Goal: Find specific page/section: Find specific page/section

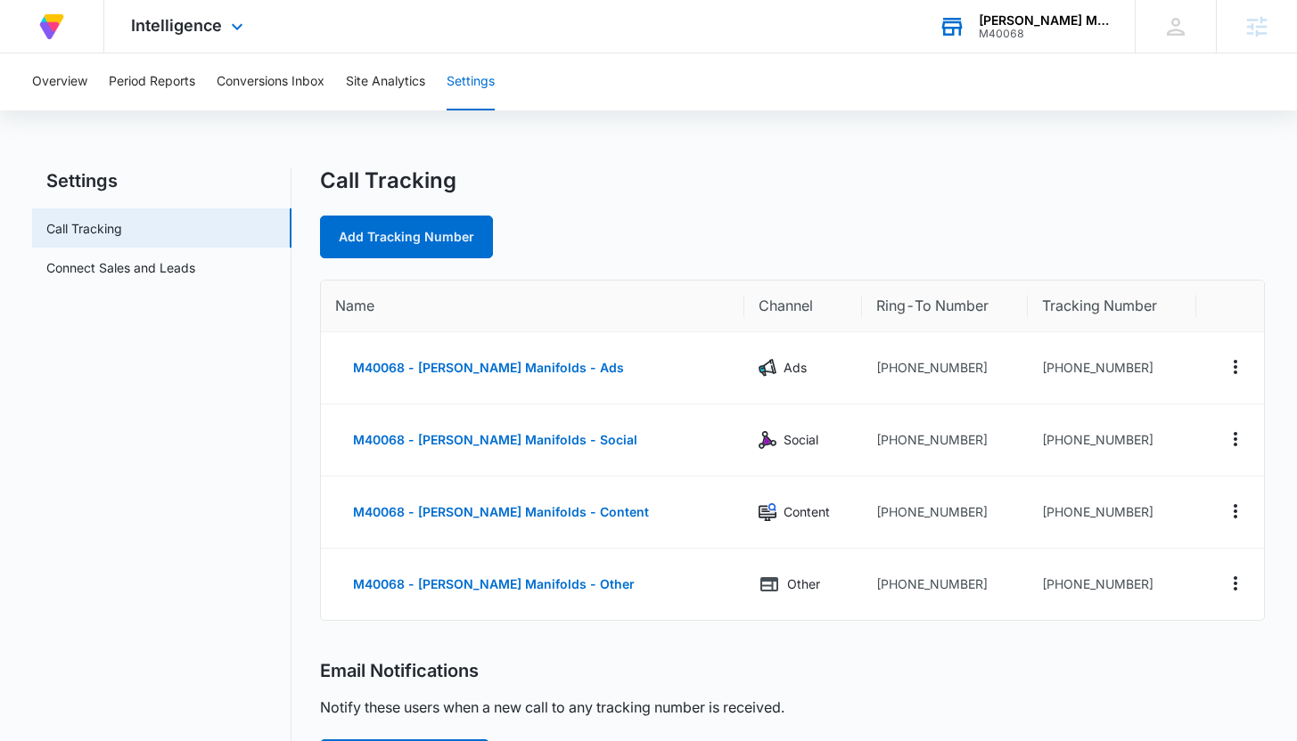
click at [1048, 28] on div "M40068" at bounding box center [1044, 34] width 130 height 12
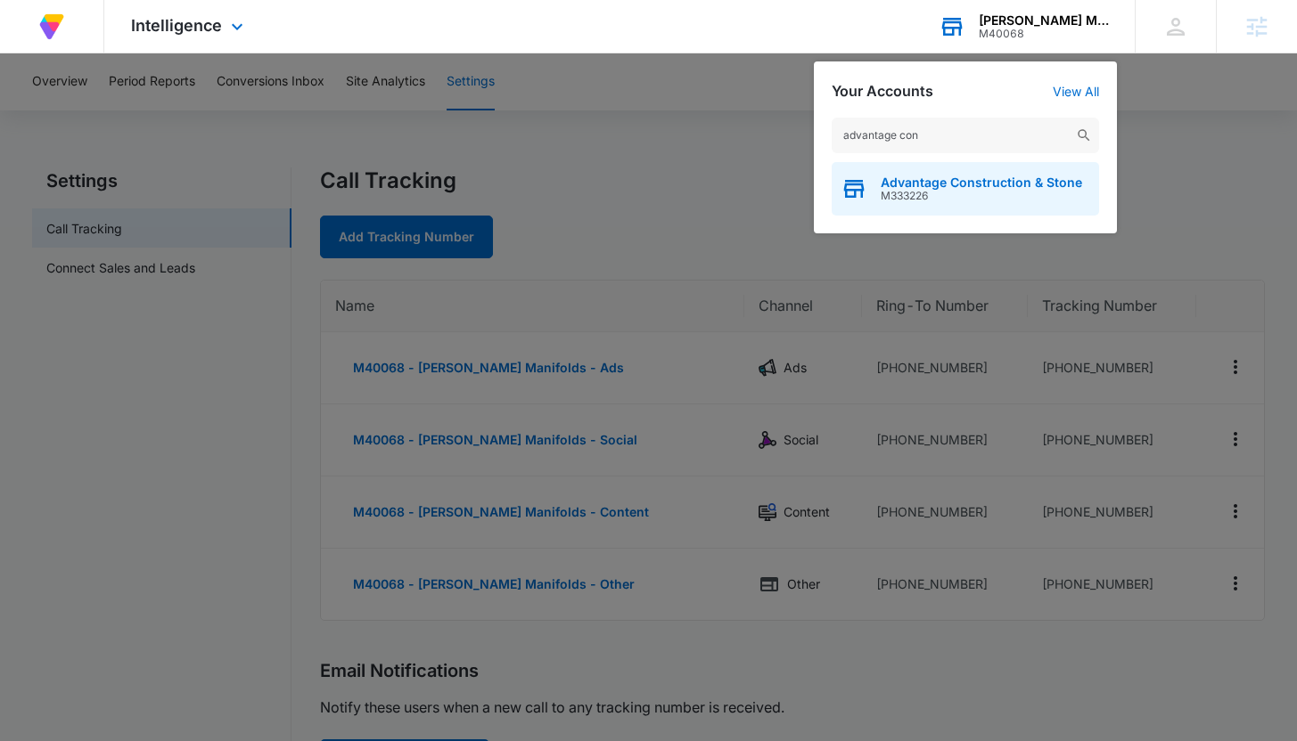
type input "advantage con"
click at [963, 176] on span "Advantage Construction & Stone" at bounding box center [981, 183] width 201 height 14
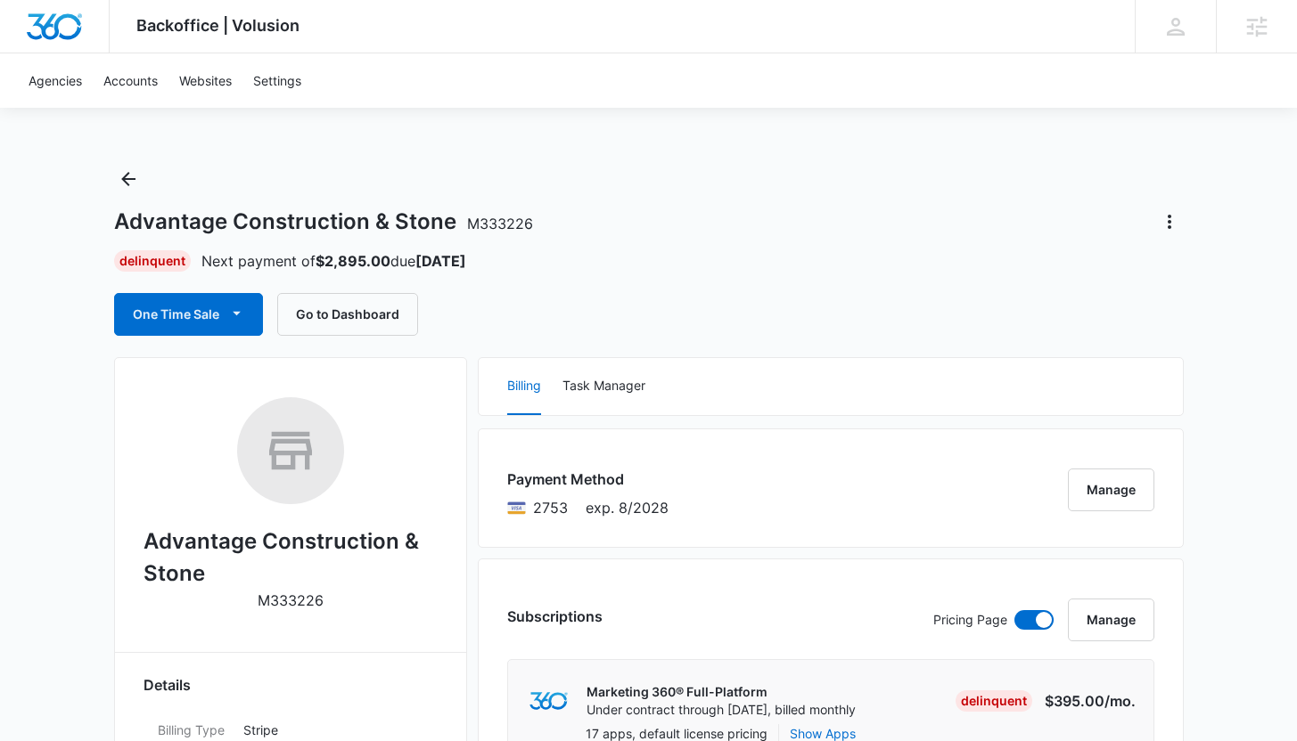
click at [955, 223] on div "Advantage Construction & Stone M333226" at bounding box center [648, 222] width 1069 height 29
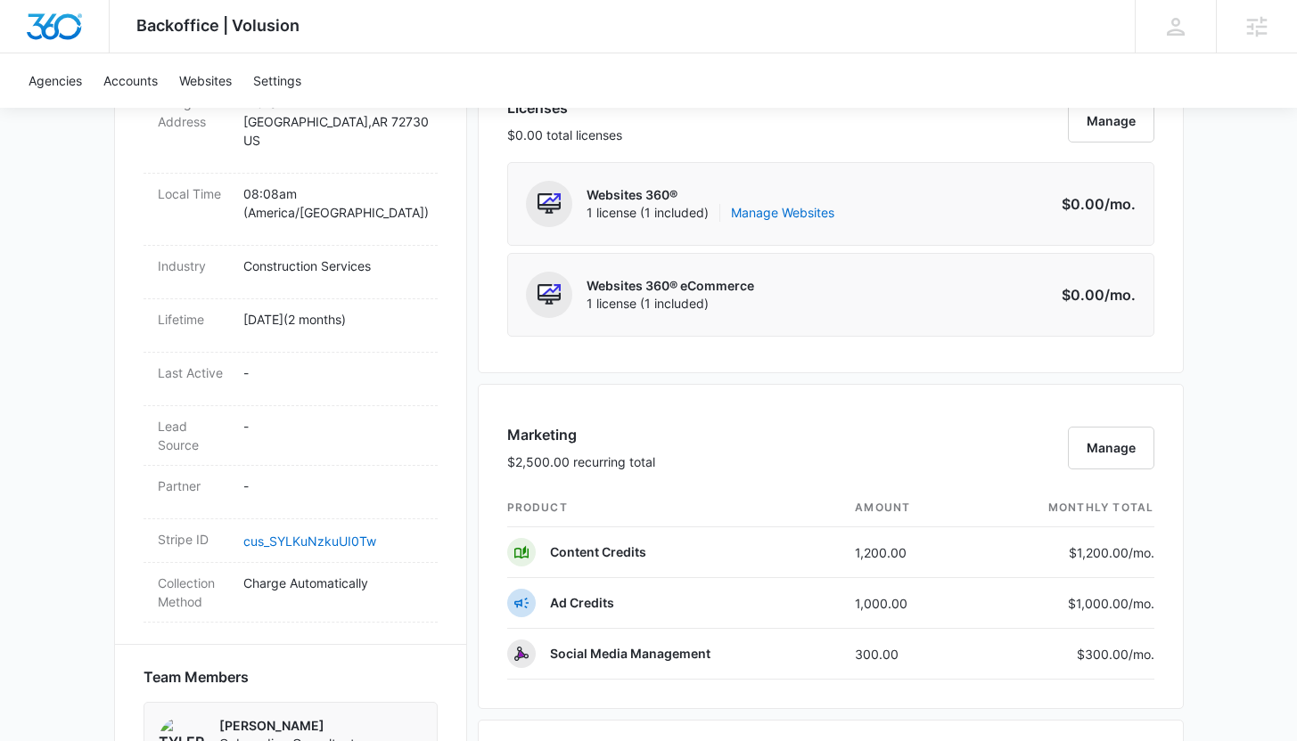
scroll to position [1761, 0]
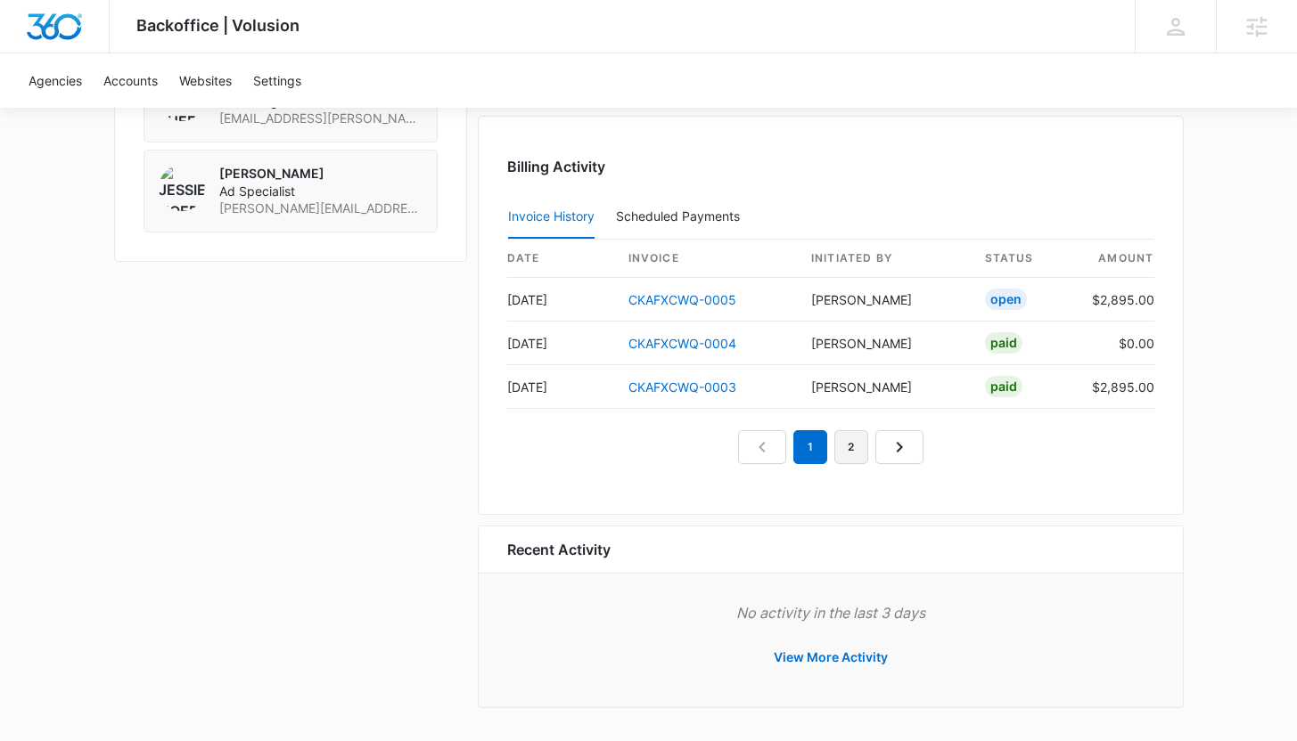
click at [863, 449] on link "2" at bounding box center [851, 447] width 34 height 34
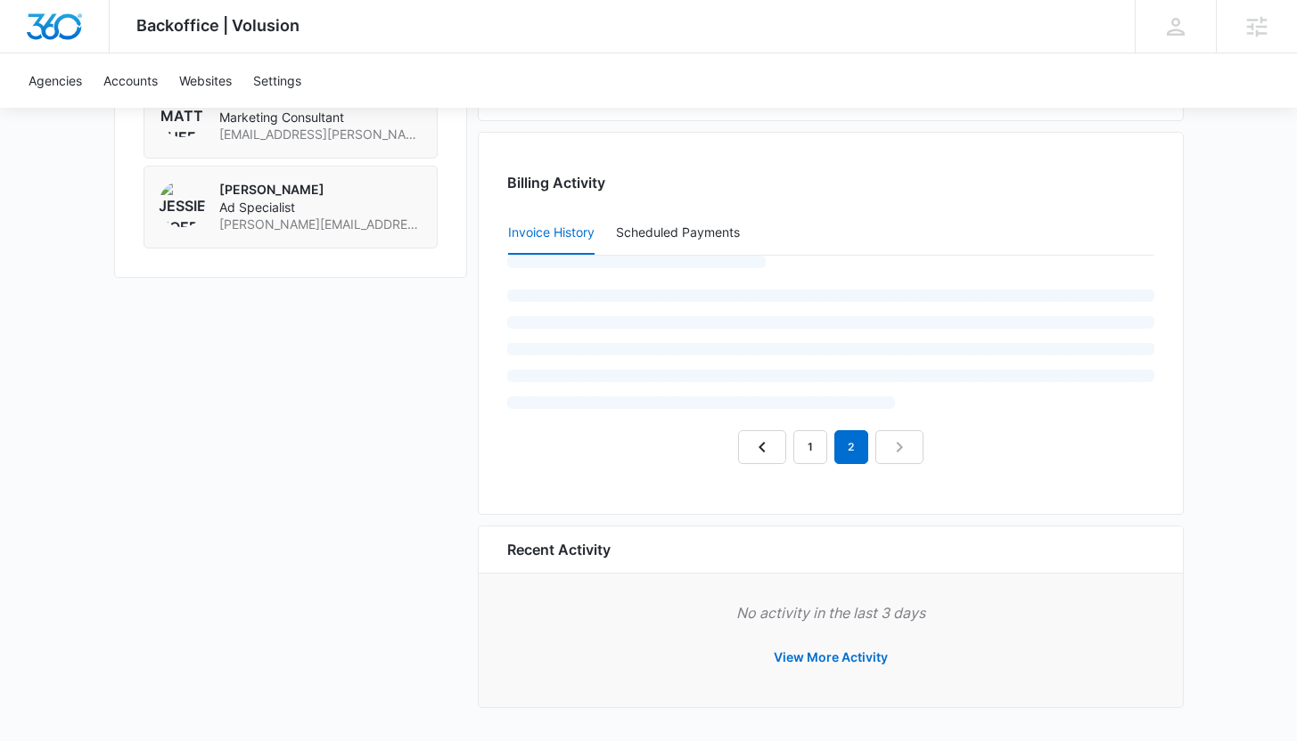
scroll to position [1717, 0]
